Goal: Task Accomplishment & Management: Manage account settings

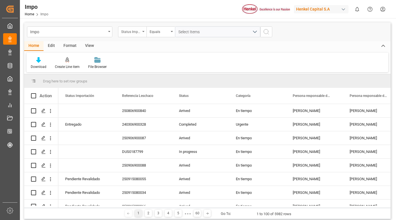
click at [142, 29] on div "Status Importación" at bounding box center [132, 31] width 28 height 11
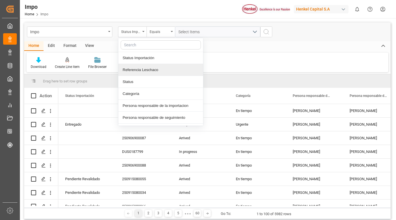
click at [136, 72] on div "Referencia Leschaco" at bounding box center [160, 70] width 85 height 12
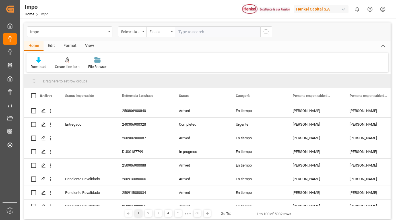
click at [185, 31] on input "text" at bounding box center [217, 31] width 85 height 11
type input "250715080011"
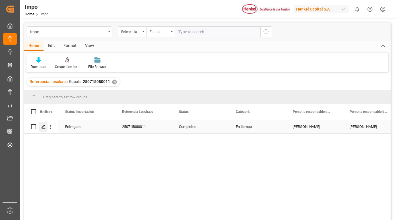
click at [44, 130] on div "Press SPACE to select this row." at bounding box center [43, 127] width 9 height 11
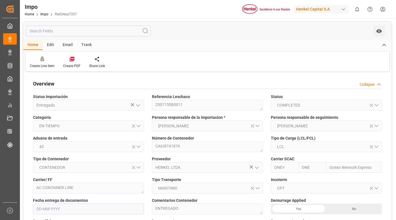
type input "ONE"
type input "Ocean Network Express"
type input "2"
type input "7.614"
type input "5"
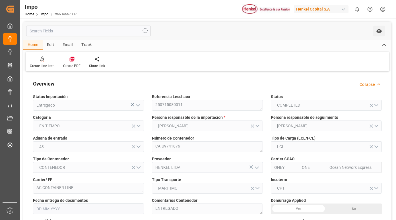
type input "[DATE]"
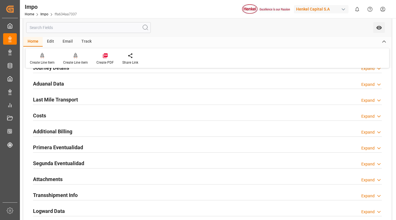
scroll to position [399, 0]
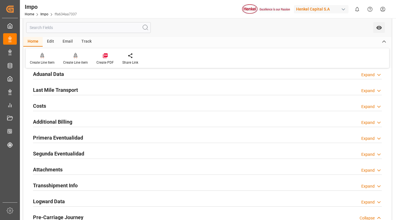
click at [74, 137] on h2 "Primera Eventualidad" at bounding box center [58, 138] width 50 height 8
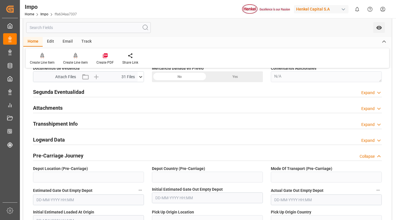
scroll to position [484, 0]
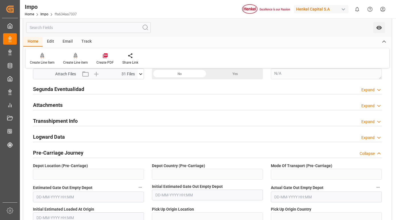
click at [140, 75] on icon at bounding box center [141, 74] width 6 height 6
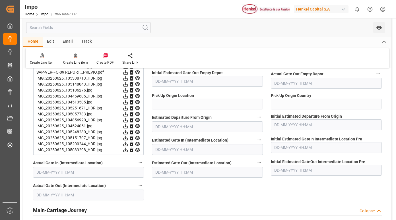
scroll to position [541, 0]
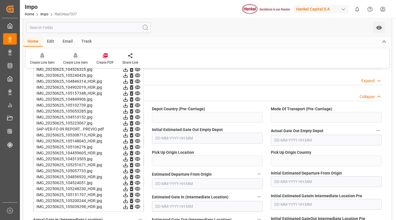
click at [139, 129] on icon at bounding box center [138, 129] width 6 height 6
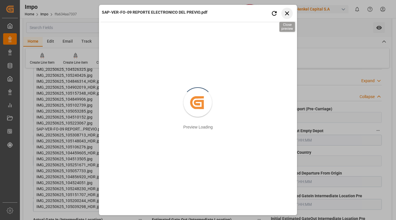
click at [287, 13] on icon "button" at bounding box center [287, 13] width 4 height 4
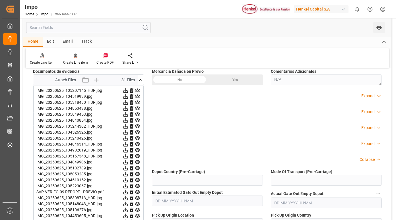
scroll to position [484, 0]
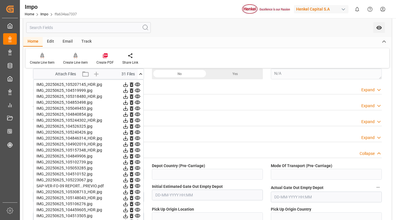
click at [139, 85] on icon at bounding box center [138, 85] width 6 height 6
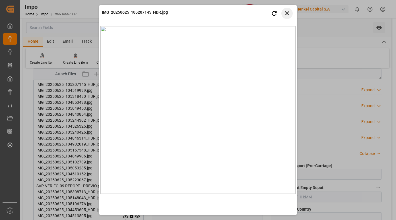
click at [291, 12] on button "Close preview" at bounding box center [287, 13] width 11 height 11
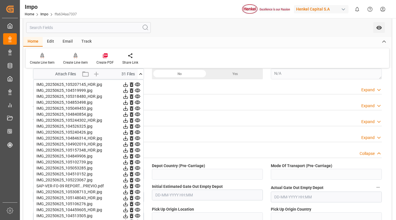
click at [139, 90] on icon at bounding box center [138, 91] width 6 height 6
click at [138, 97] on icon at bounding box center [137, 97] width 5 height 4
click at [138, 102] on icon at bounding box center [138, 103] width 6 height 6
click at [139, 108] on icon at bounding box center [138, 109] width 6 height 6
click at [138, 113] on icon at bounding box center [138, 115] width 6 height 6
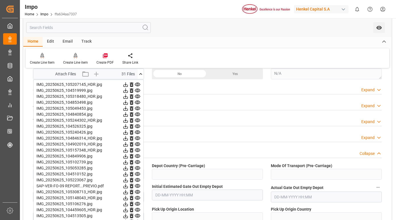
click at [138, 120] on icon at bounding box center [138, 121] width 6 height 6
click at [138, 127] on icon at bounding box center [137, 127] width 5 height 4
click at [138, 133] on icon at bounding box center [137, 133] width 5 height 4
click at [138, 136] on icon at bounding box center [138, 139] width 6 height 6
click at [138, 145] on icon at bounding box center [138, 145] width 6 height 6
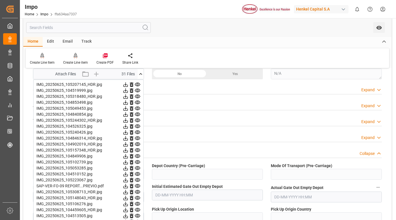
click at [138, 151] on icon at bounding box center [138, 151] width 6 height 6
click at [137, 157] on icon at bounding box center [137, 157] width 5 height 4
click at [138, 164] on icon at bounding box center [137, 163] width 5 height 4
click at [138, 168] on icon at bounding box center [138, 168] width 6 height 6
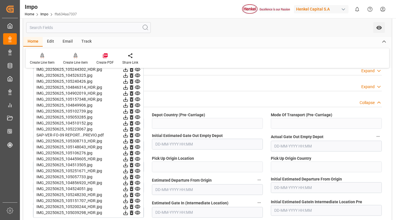
scroll to position [541, 0]
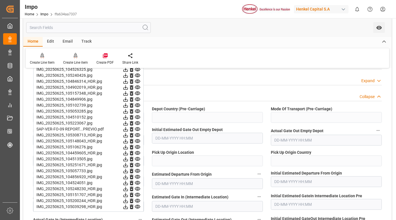
click at [136, 103] on icon at bounding box center [138, 106] width 6 height 6
click at [137, 112] on icon at bounding box center [137, 112] width 5 height 4
click at [138, 117] on icon at bounding box center [138, 117] width 6 height 6
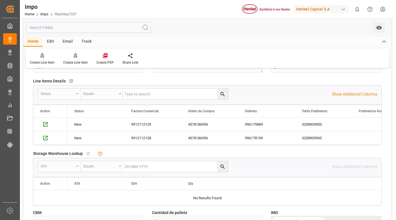
scroll to position [199, 0]
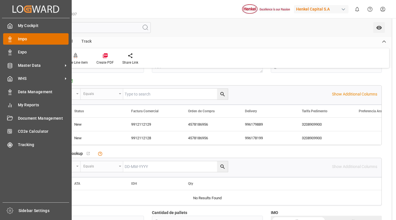
click at [30, 39] on span "Impo" at bounding box center [43, 39] width 51 height 6
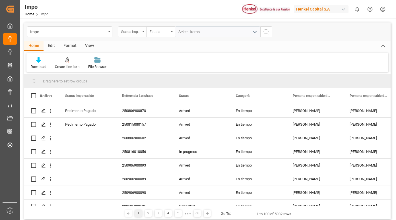
click at [140, 32] on div "Status Importación" at bounding box center [130, 31] width 19 height 7
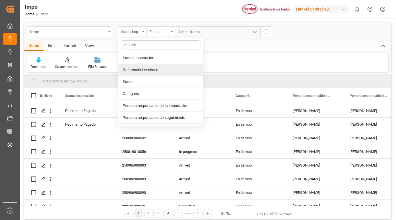
click at [144, 71] on div "Referencia Leschaco" at bounding box center [160, 70] width 85 height 12
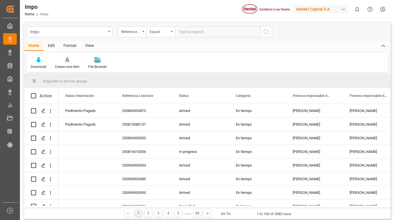
click at [191, 33] on input "text" at bounding box center [217, 31] width 85 height 11
type input "250815080161"
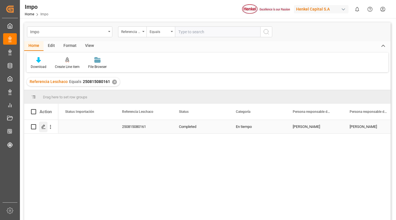
click at [44, 129] on icon "Press SPACE to select this row." at bounding box center [43, 127] width 5 height 5
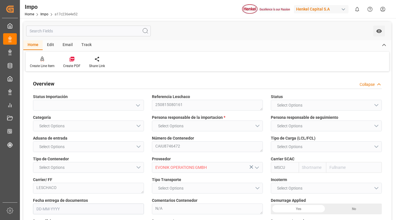
type input "MSC"
type input "Mediterranean Shipping Company"
type input "1"
type input "4.312"
type input "3"
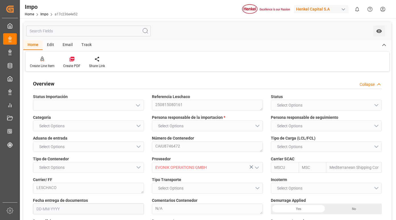
type input "[DATE]"
click at [87, 44] on div "Track" at bounding box center [86, 45] width 19 height 10
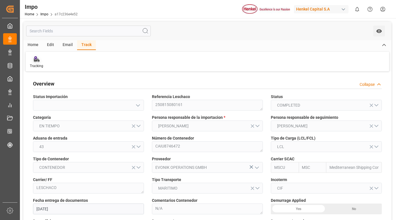
click at [37, 62] on icon at bounding box center [37, 59] width 6 height 6
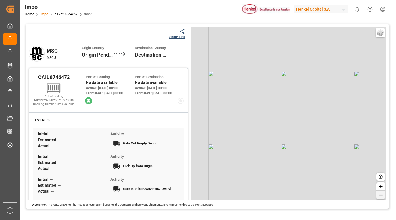
click at [45, 13] on link "Impo" at bounding box center [44, 14] width 8 height 4
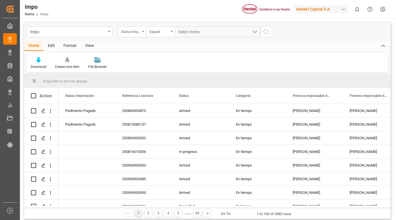
click at [142, 31] on div "Status Importación" at bounding box center [132, 31] width 28 height 11
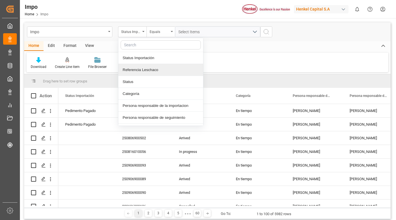
click at [138, 72] on div "Referencia Leschaco" at bounding box center [160, 70] width 85 height 12
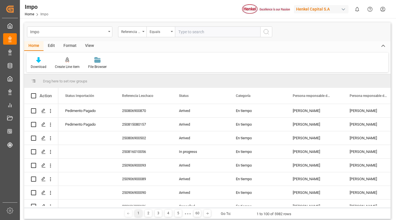
click at [190, 32] on input "text" at bounding box center [217, 31] width 85 height 11
type input "250915080032"
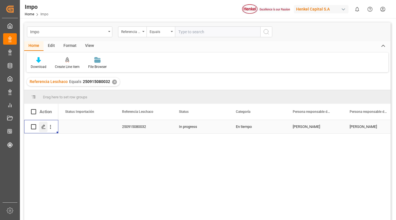
click at [42, 126] on icon "Press SPACE to select this row." at bounding box center [43, 127] width 5 height 5
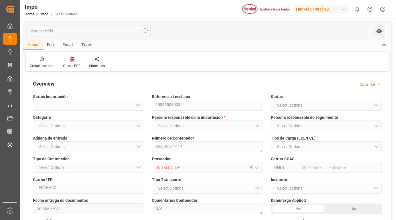
type input "ONE"
type input "Ocean Network Express"
type input "2"
type input "4.745"
type input "5"
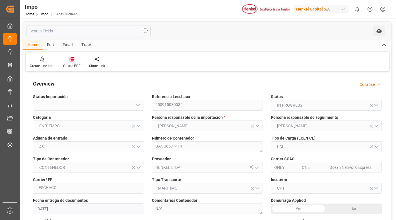
type input "[DATE]"
click at [86, 46] on div "Track" at bounding box center [86, 45] width 19 height 10
click at [35, 67] on div "Tracking" at bounding box center [36, 66] width 13 height 5
